Goal: Download file/media

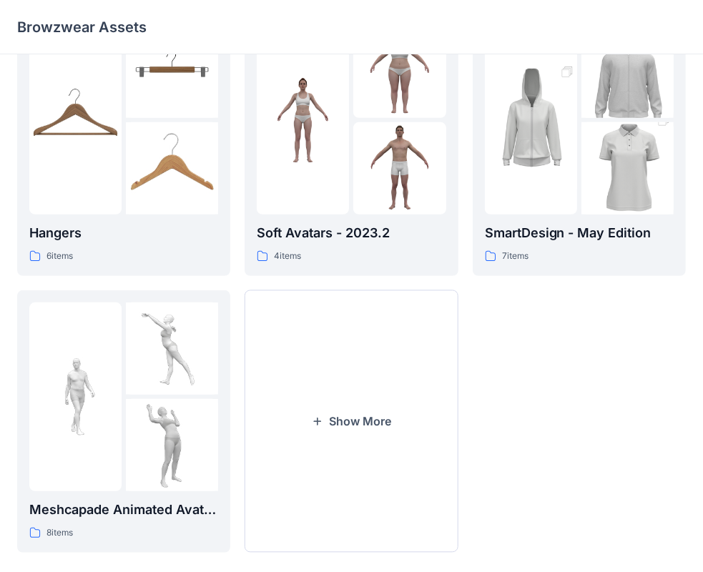
scroll to position [338, 0]
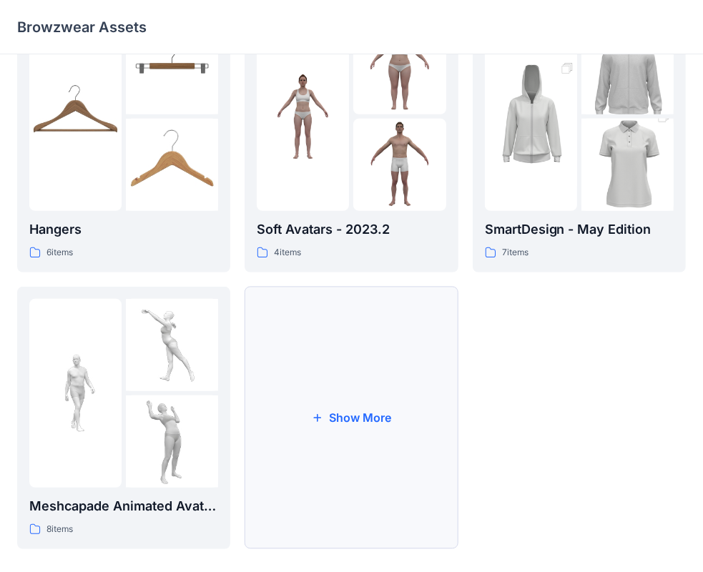
click at [360, 412] on button "Show More" at bounding box center [350, 418] width 213 height 262
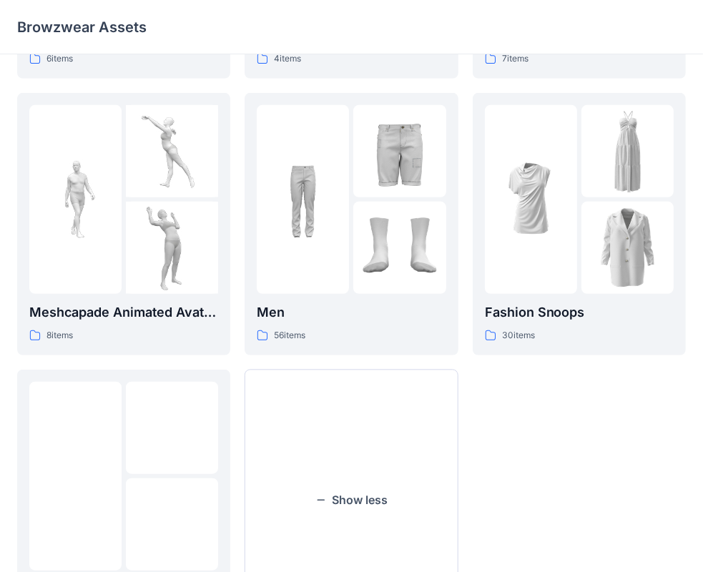
scroll to position [540, 0]
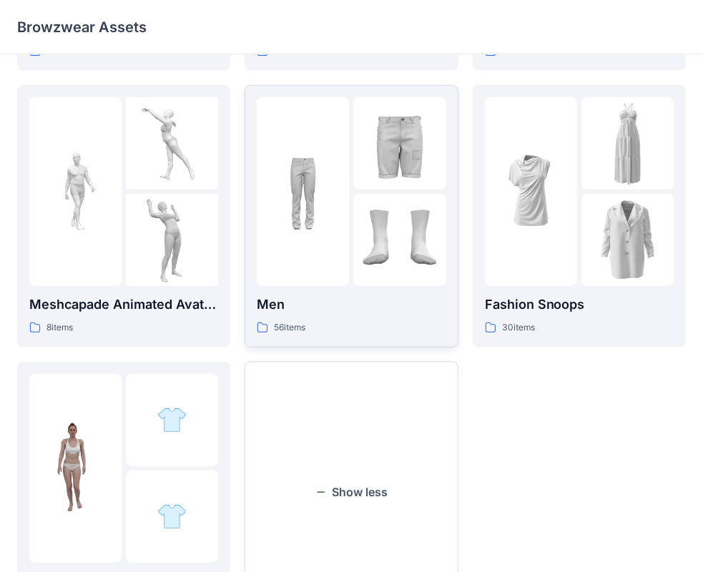
click at [342, 202] on img at bounding box center [303, 191] width 92 height 92
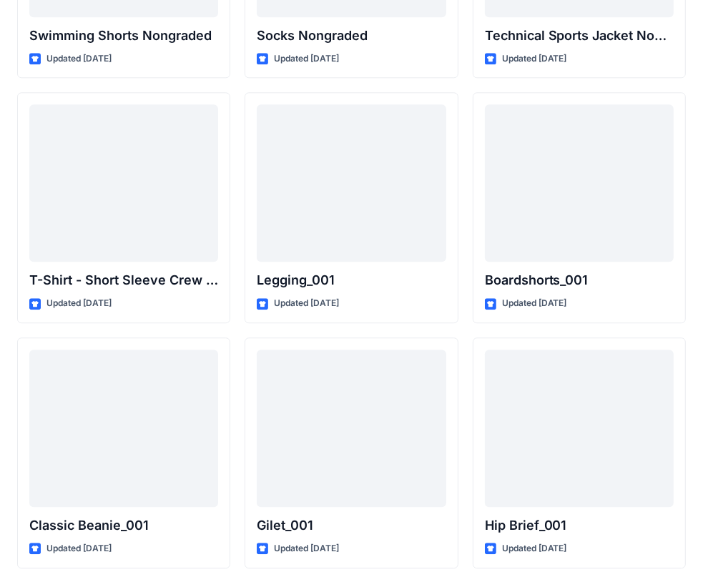
scroll to position [2484, 0]
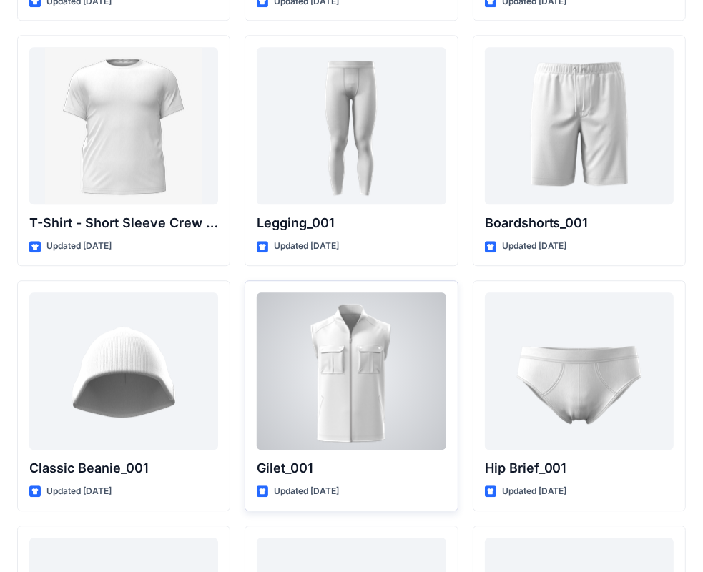
click at [375, 392] on div at bounding box center [351, 370] width 189 height 157
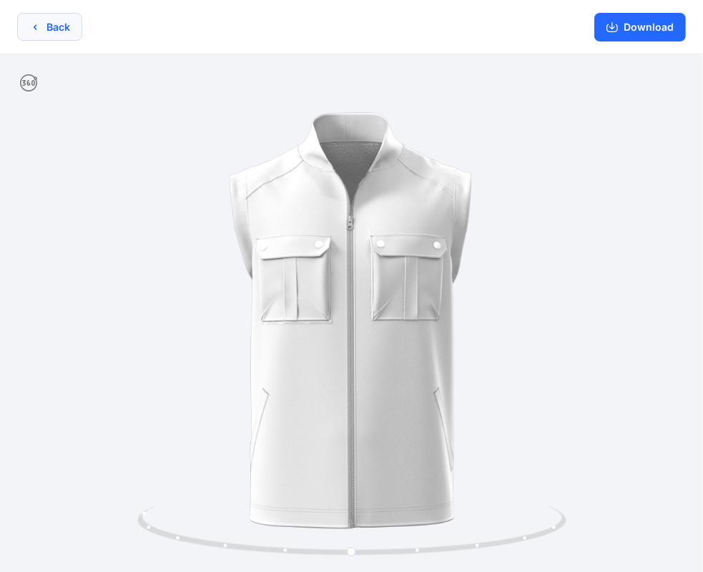
click at [51, 23] on button "Back" at bounding box center [49, 27] width 65 height 28
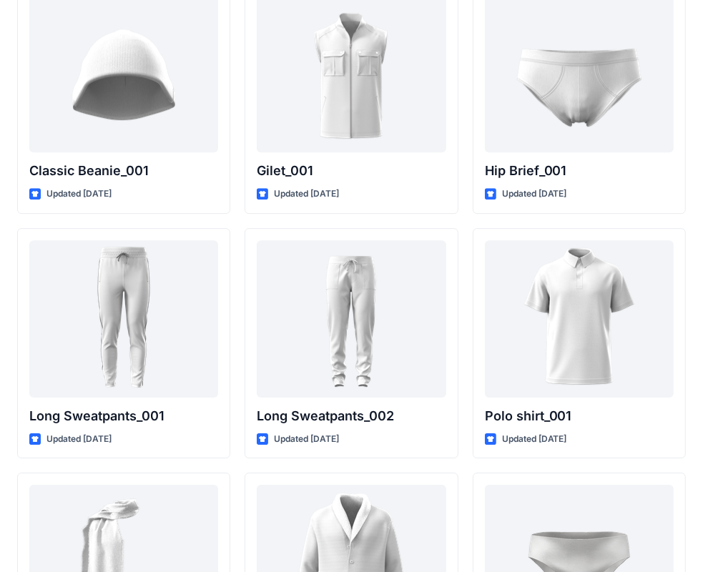
scroll to position [2584, 0]
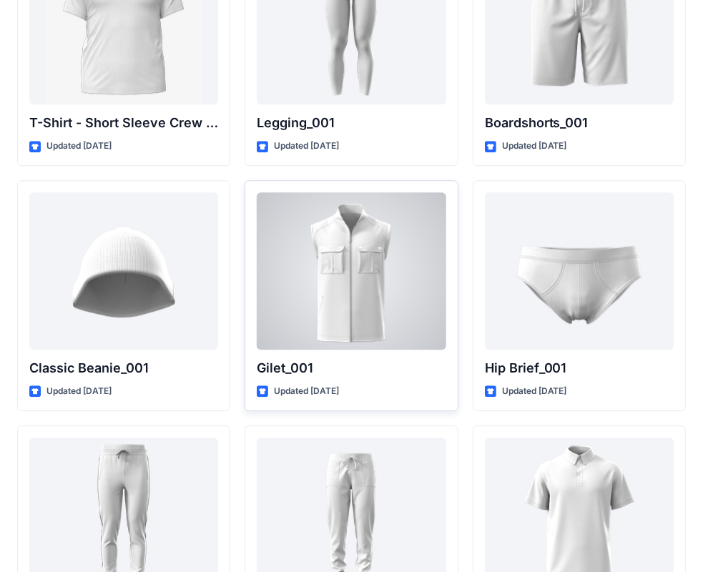
click at [357, 281] on div at bounding box center [351, 270] width 189 height 157
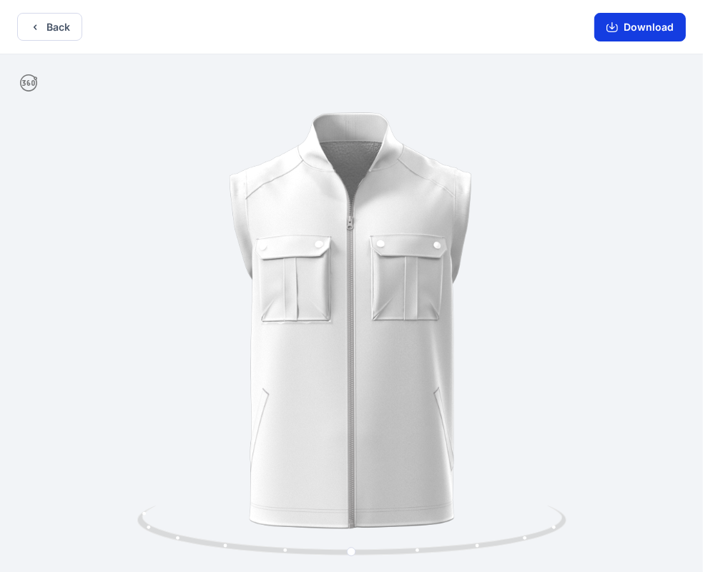
click at [635, 31] on button "Download" at bounding box center [639, 27] width 91 height 29
